Goal: Find specific page/section: Find specific page/section

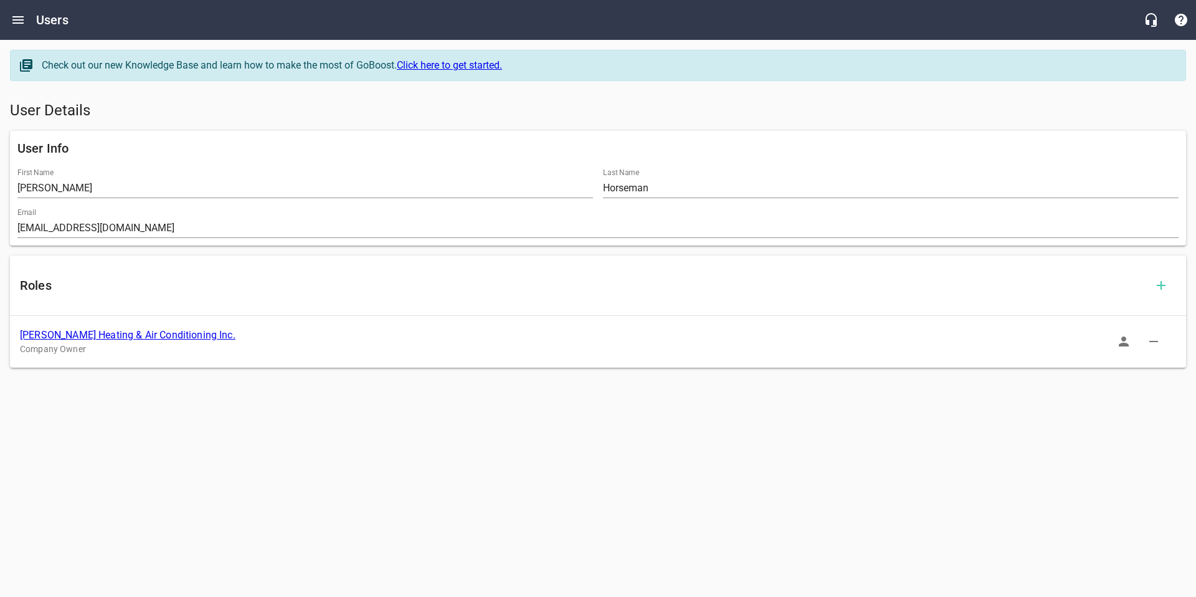
click at [351, 401] on html "Users Check out our new Knowledge Base and learn how to make the most of GoBoos…" at bounding box center [598, 200] width 1196 height 401
click at [15, 14] on icon "Open drawer" at bounding box center [18, 19] width 15 height 15
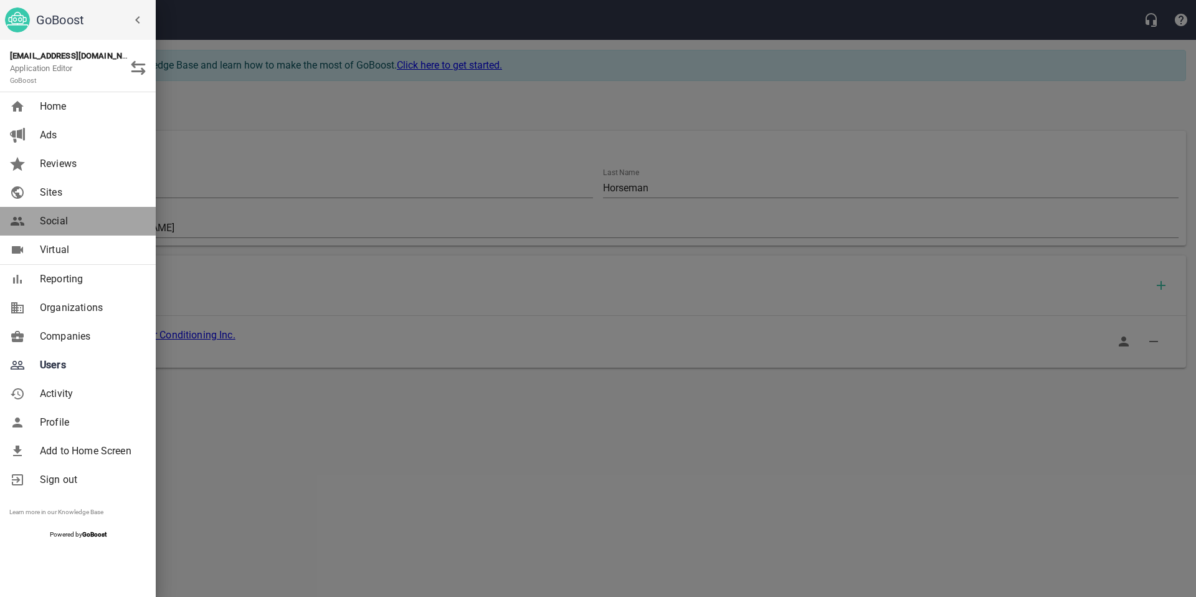
click at [50, 227] on span "Social" at bounding box center [90, 221] width 101 height 15
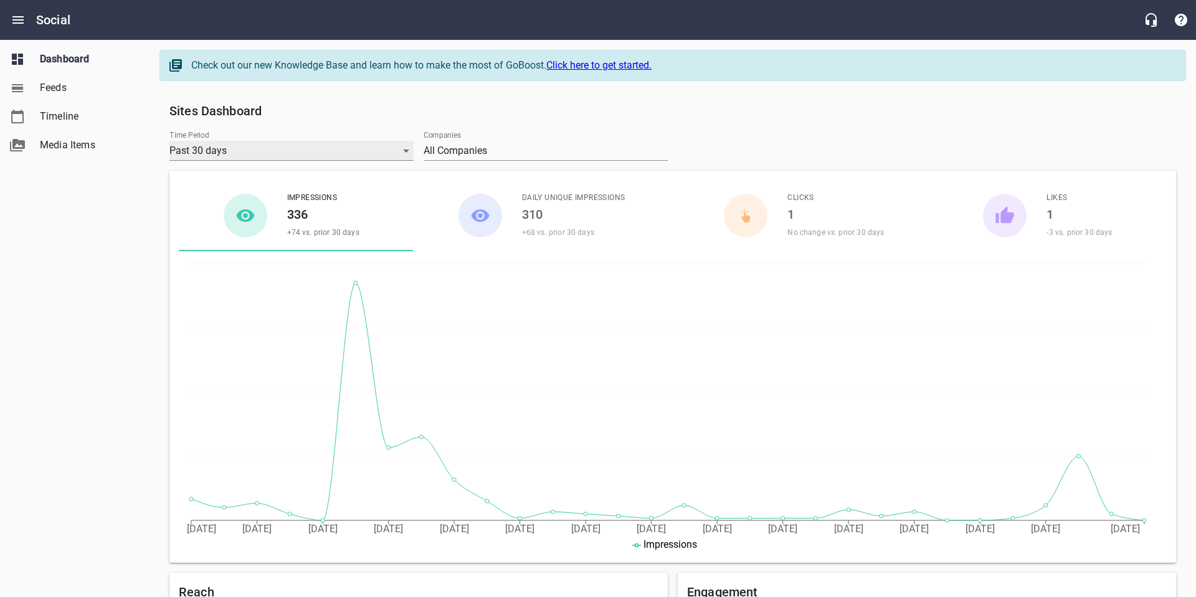
click at [405, 148] on div "Past 30 days" at bounding box center [291, 151] width 244 height 20
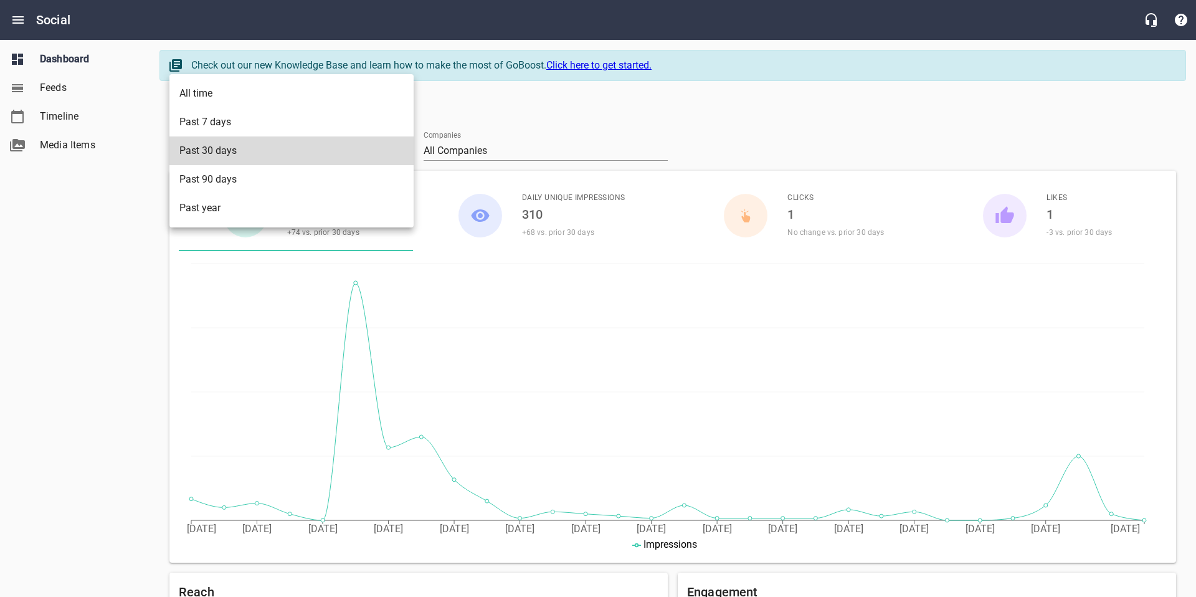
click at [573, 116] on div at bounding box center [598, 298] width 1196 height 597
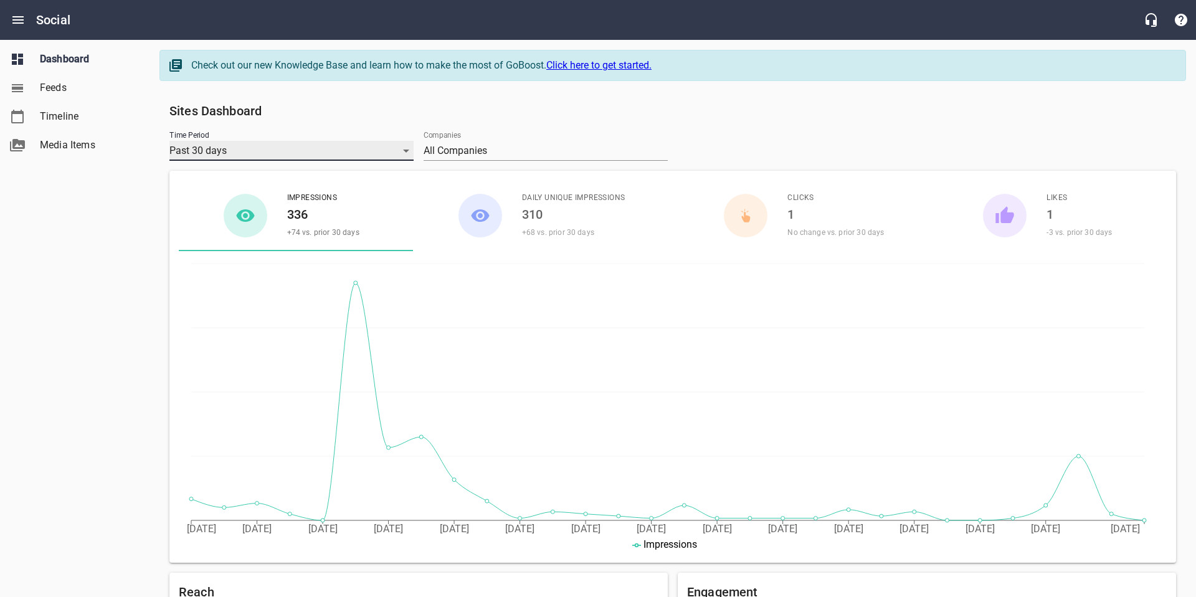
click at [392, 146] on div "Past 30 days" at bounding box center [291, 151] width 244 height 20
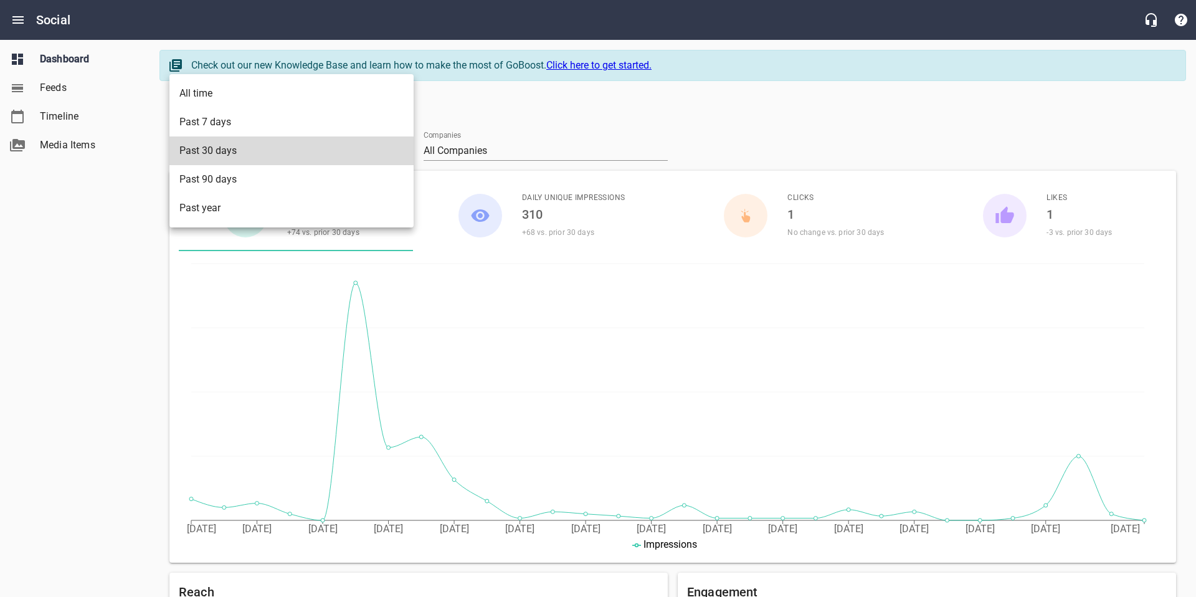
click at [184, 206] on li "Past year" at bounding box center [291, 208] width 244 height 29
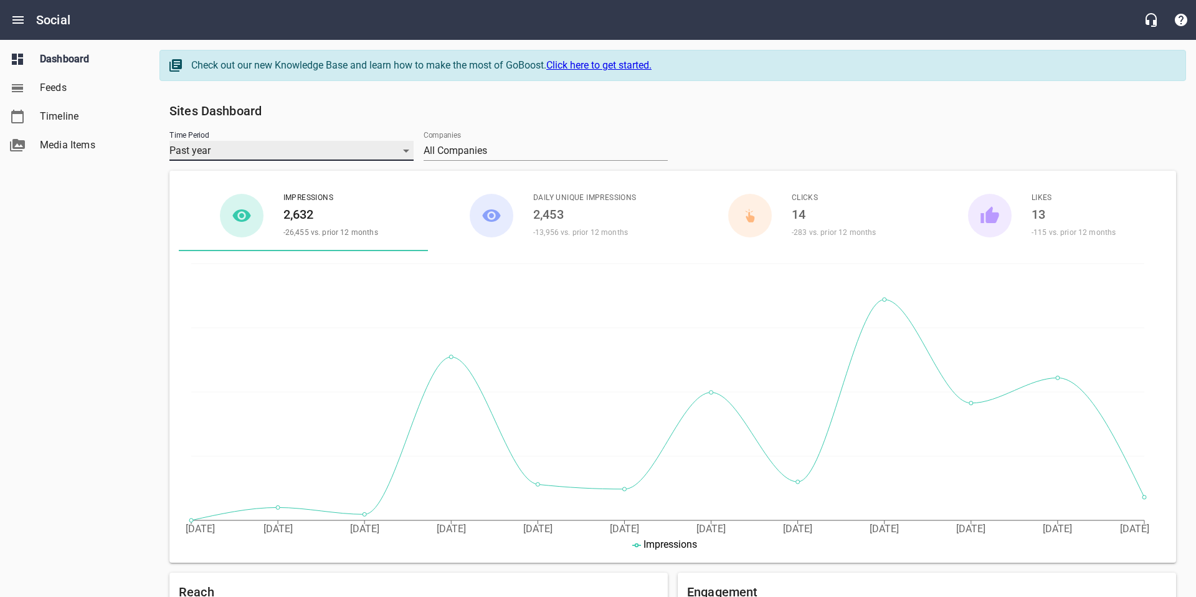
click at [397, 149] on div "Past year" at bounding box center [291, 151] width 244 height 20
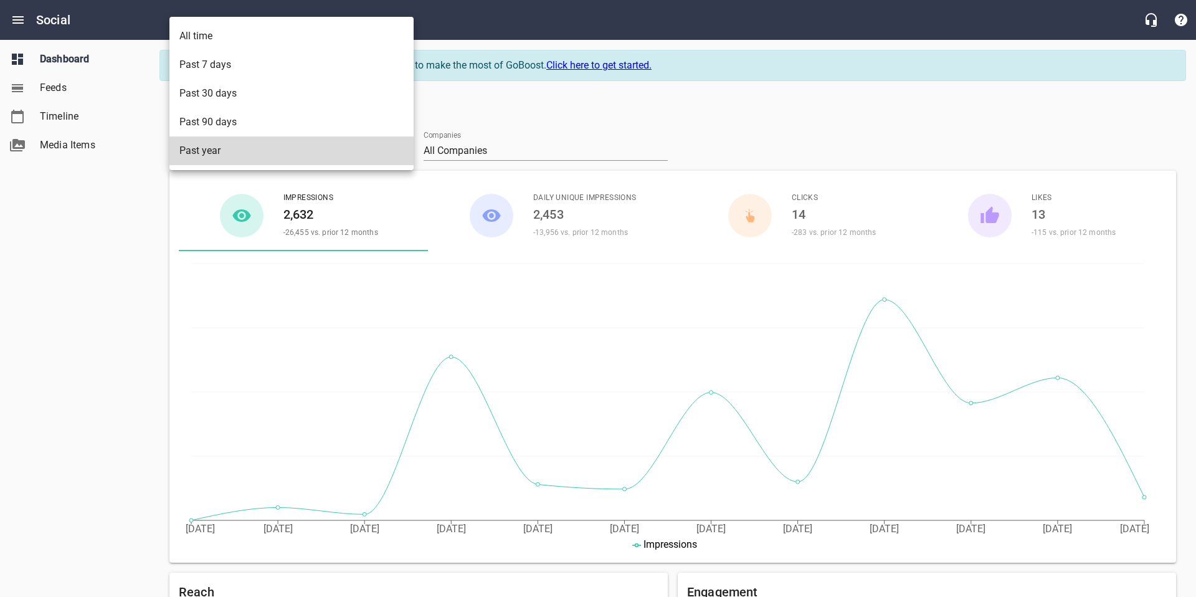
click at [217, 64] on li "Past 7 days" at bounding box center [291, 64] width 244 height 29
